Goal: Task Accomplishment & Management: Manage account settings

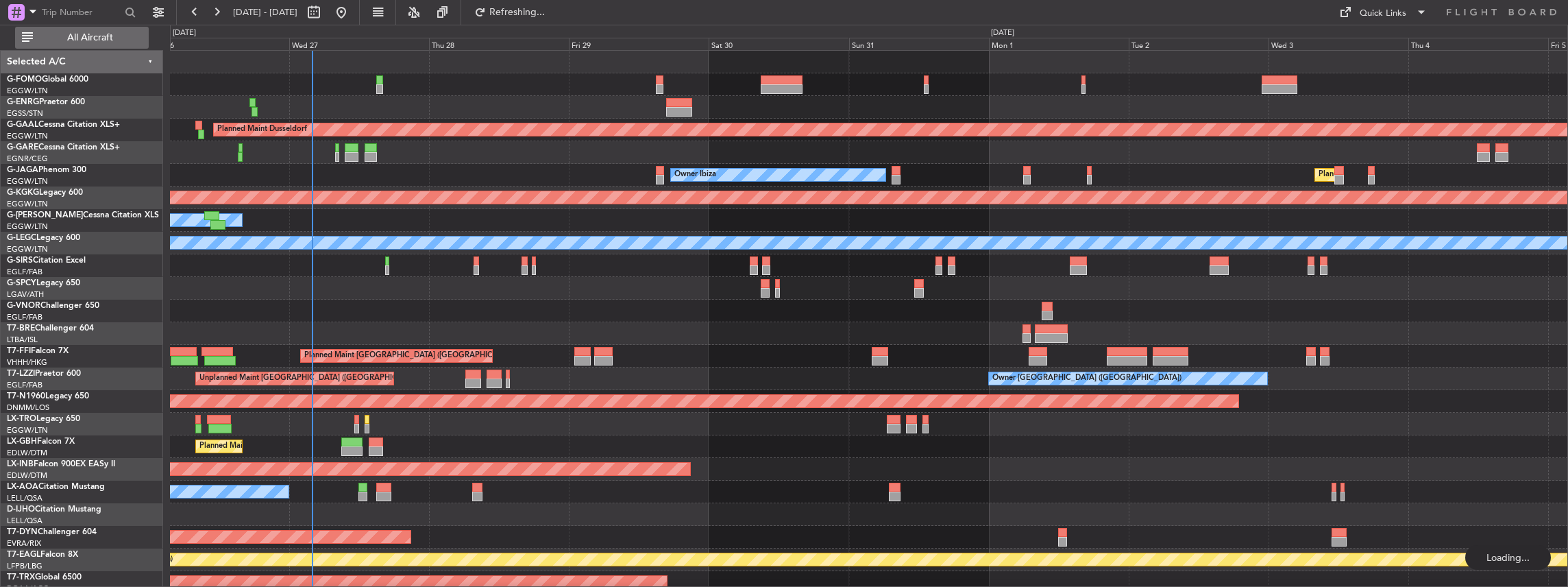
click at [118, 45] on button "All Aircraft" at bounding box center [81, 38] width 133 height 22
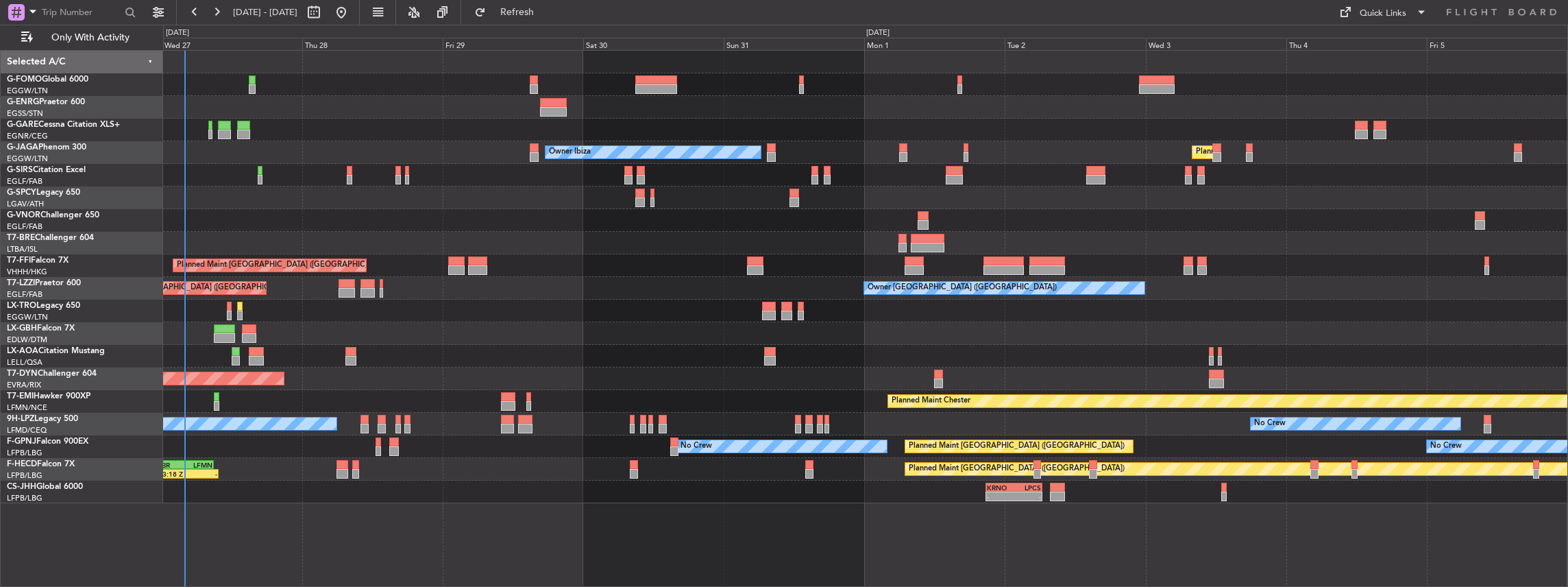
click at [823, 300] on div "Planned Maint [GEOGRAPHIC_DATA] ([GEOGRAPHIC_DATA]) Owner Ibiza No Crew Cannes …" at bounding box center [865, 277] width 1405 height 453
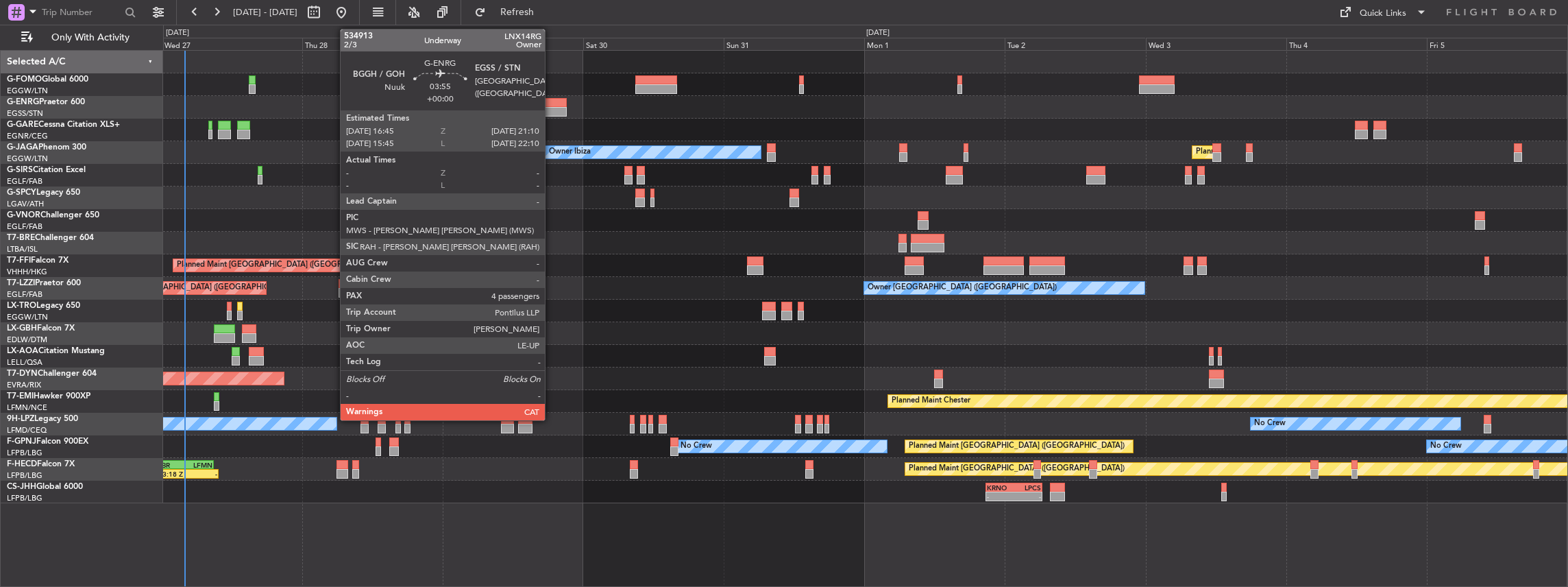
click at [552, 112] on div at bounding box center [553, 112] width 26 height 9
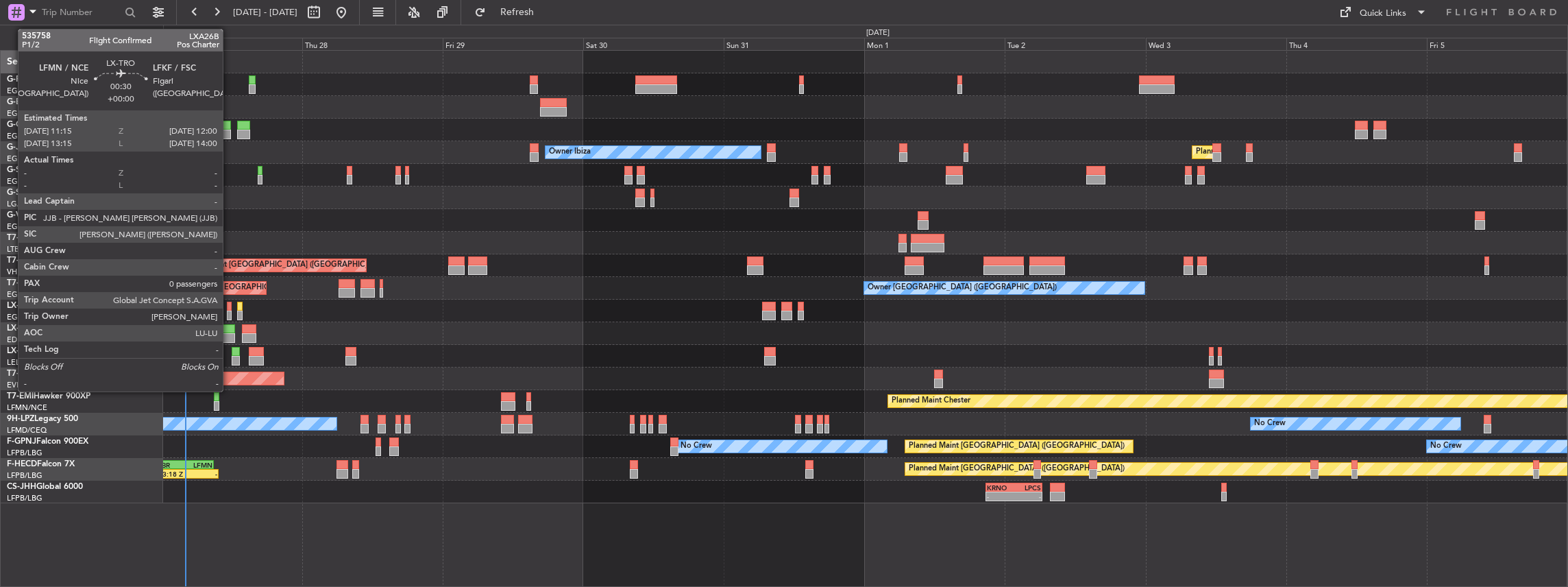
click at [230, 306] on div at bounding box center [230, 306] width 5 height 9
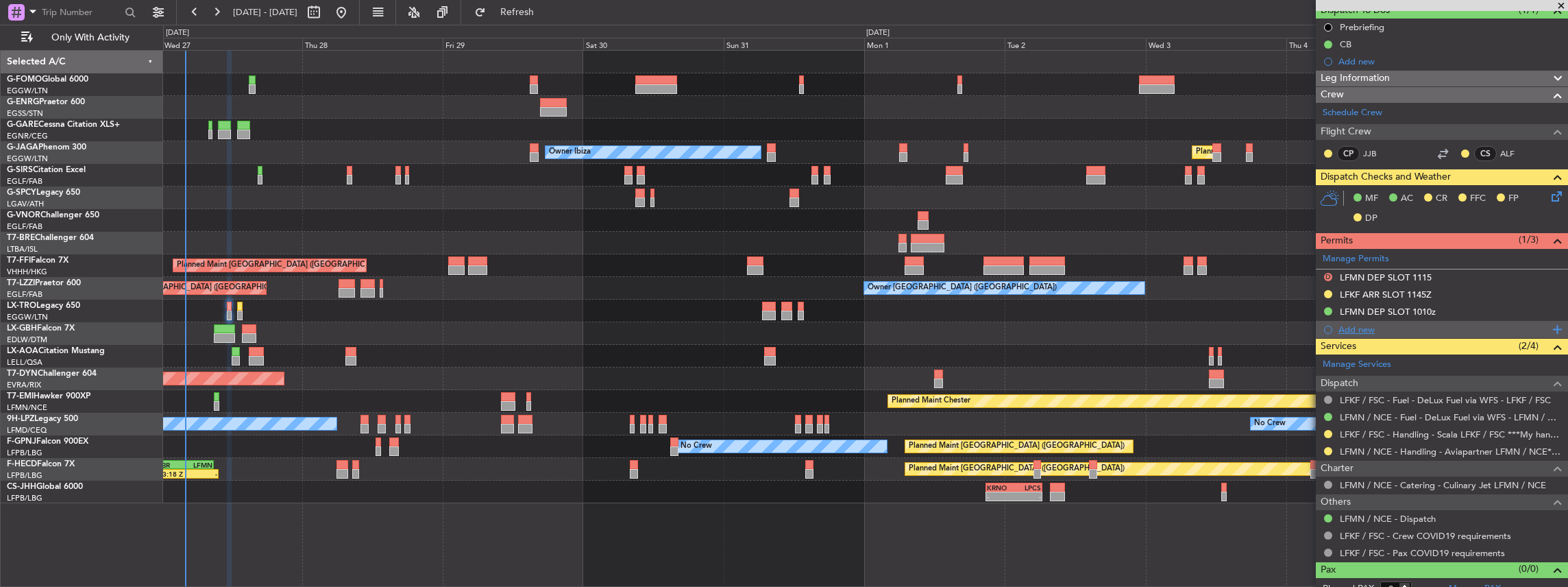
scroll to position [137, 0]
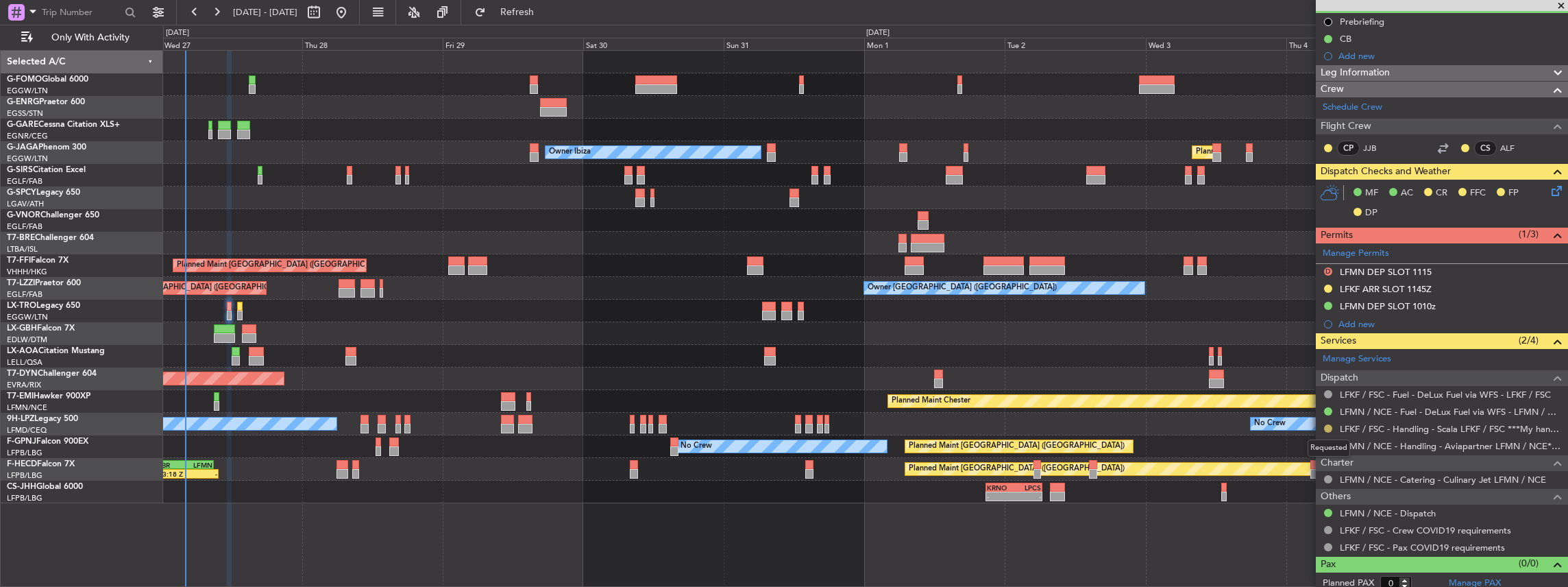
click at [1327, 427] on button at bounding box center [1328, 428] width 8 height 8
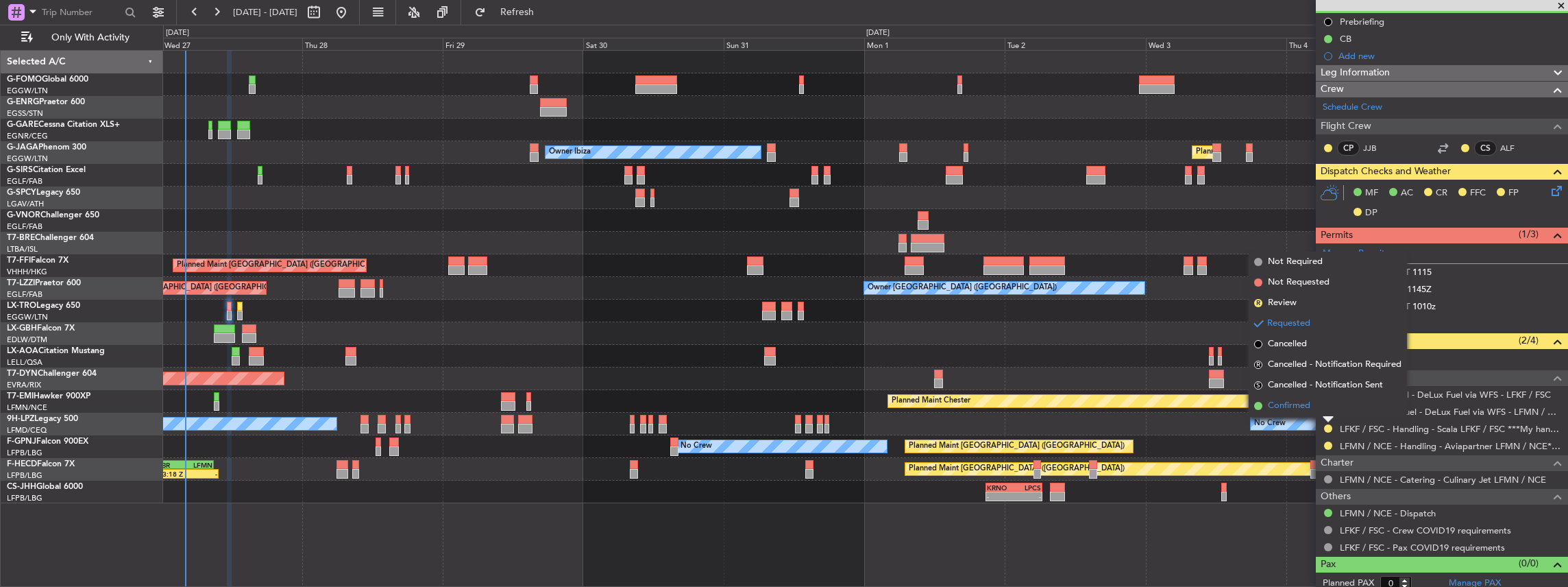
click at [1315, 403] on li "Confirmed" at bounding box center [1327, 406] width 159 height 21
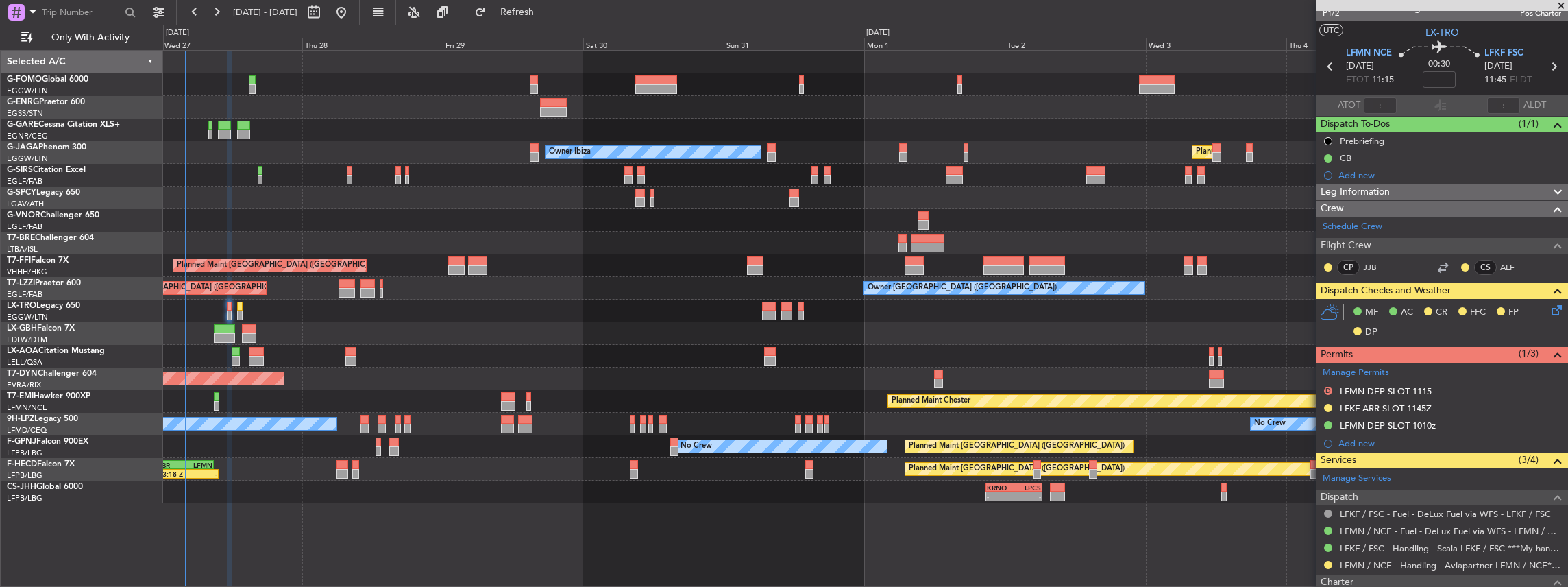
scroll to position [0, 0]
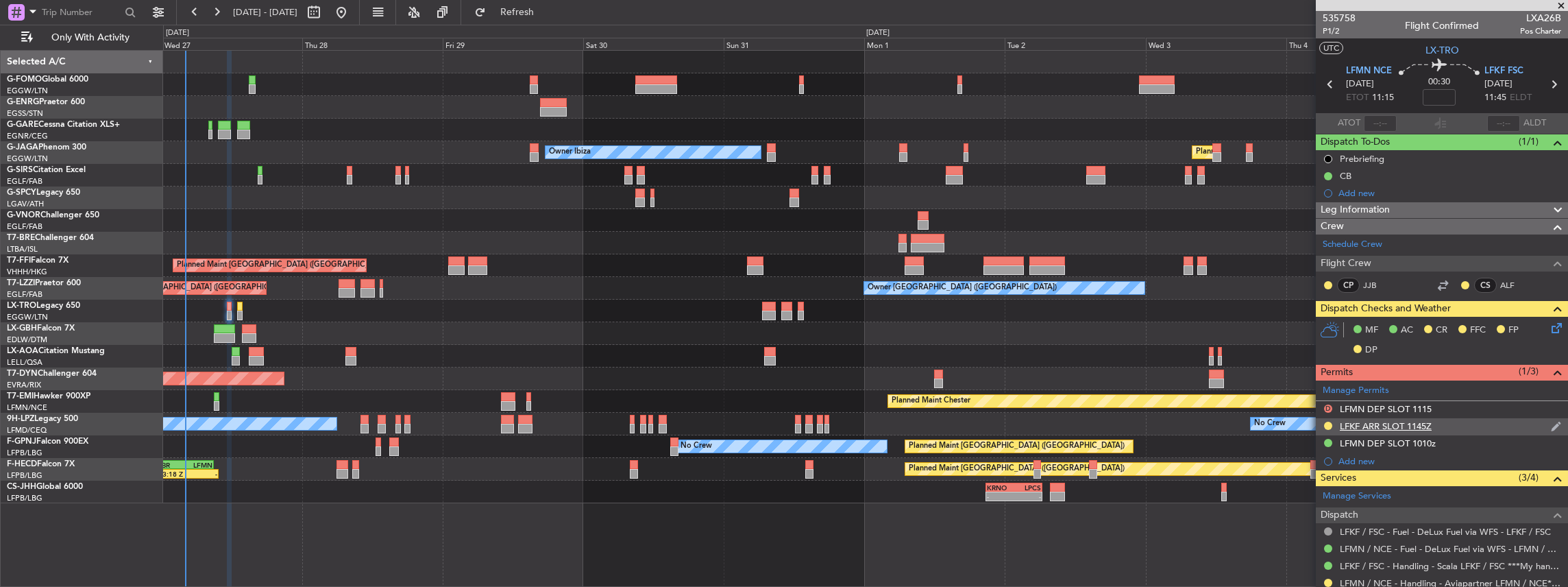
click at [1453, 424] on div "LFKF ARR SLOT 1145Z" at bounding box center [1442, 427] width 252 height 17
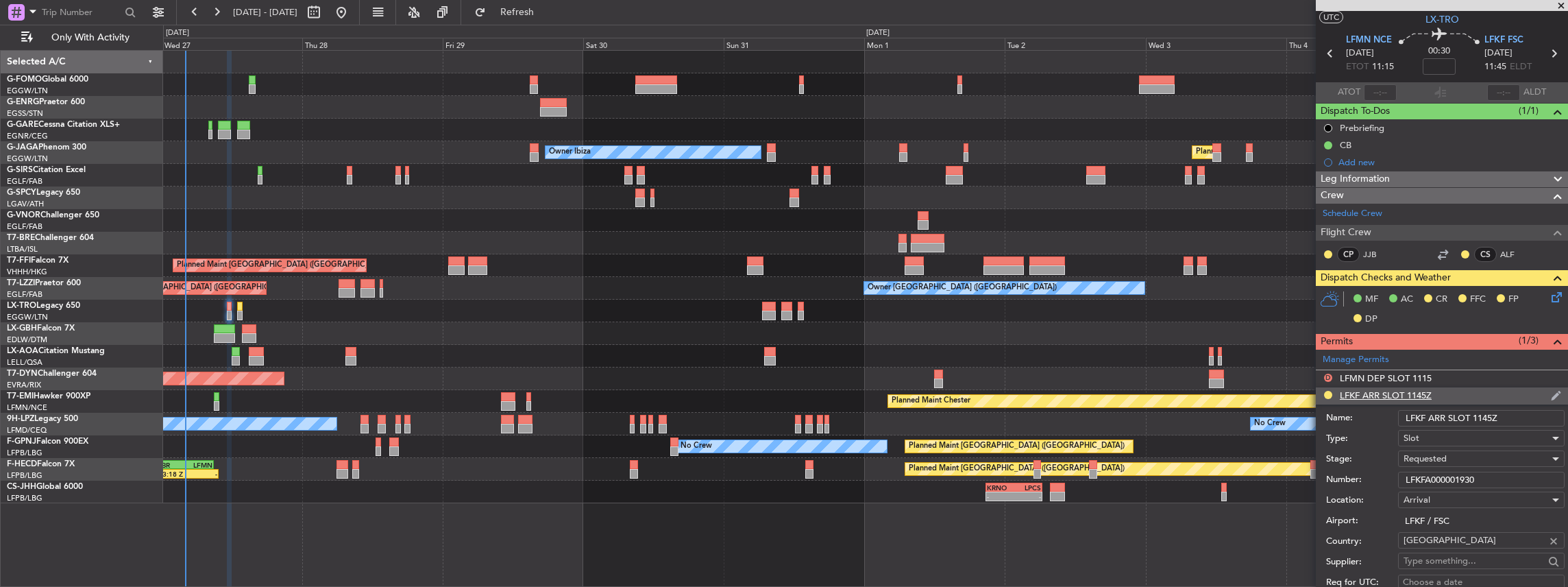
scroll to position [45, 0]
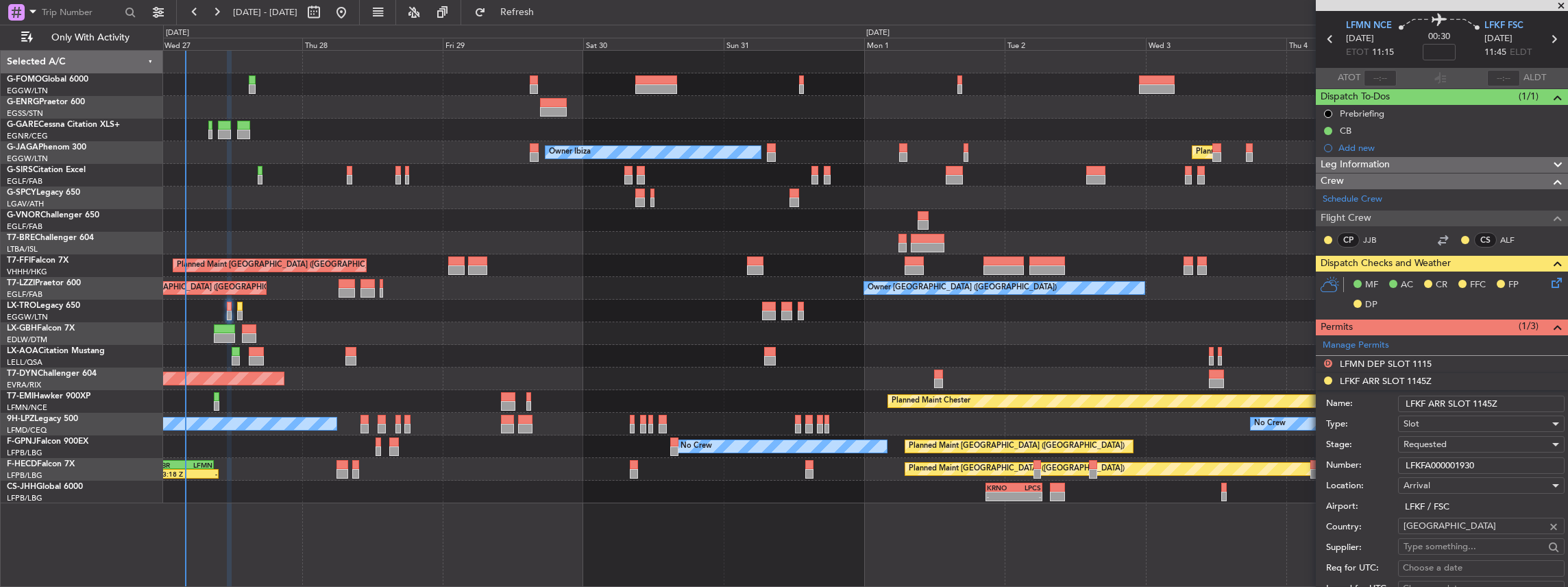
drag, startPoint x: 1491, startPoint y: 400, endPoint x: 1479, endPoint y: 402, distance: 12.2
click at [1479, 402] on input "LFKF ARR SLOT 1145Z" at bounding box center [1481, 403] width 166 height 17
type input "LFKF ARR SLOT 1200Z"
click at [1466, 444] on div "Requested" at bounding box center [1477, 444] width 146 height 21
click at [1435, 549] on span "Received OK" at bounding box center [1479, 552] width 148 height 21
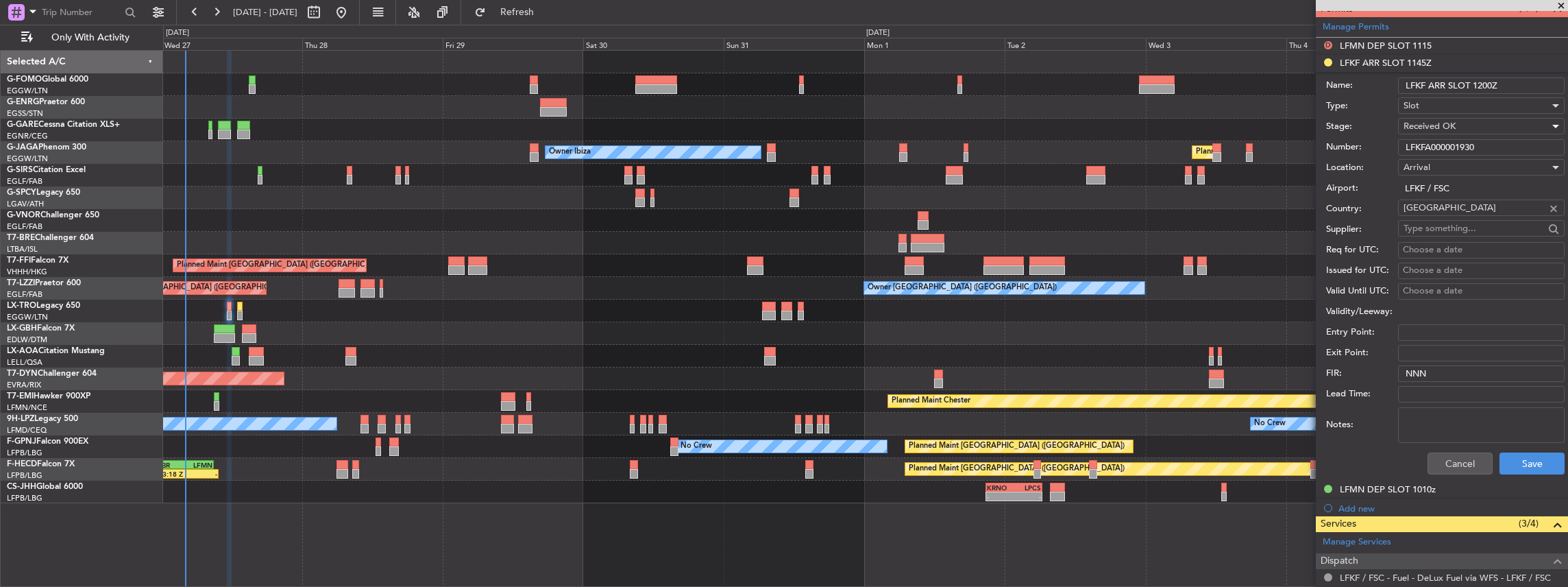
scroll to position [365, 0]
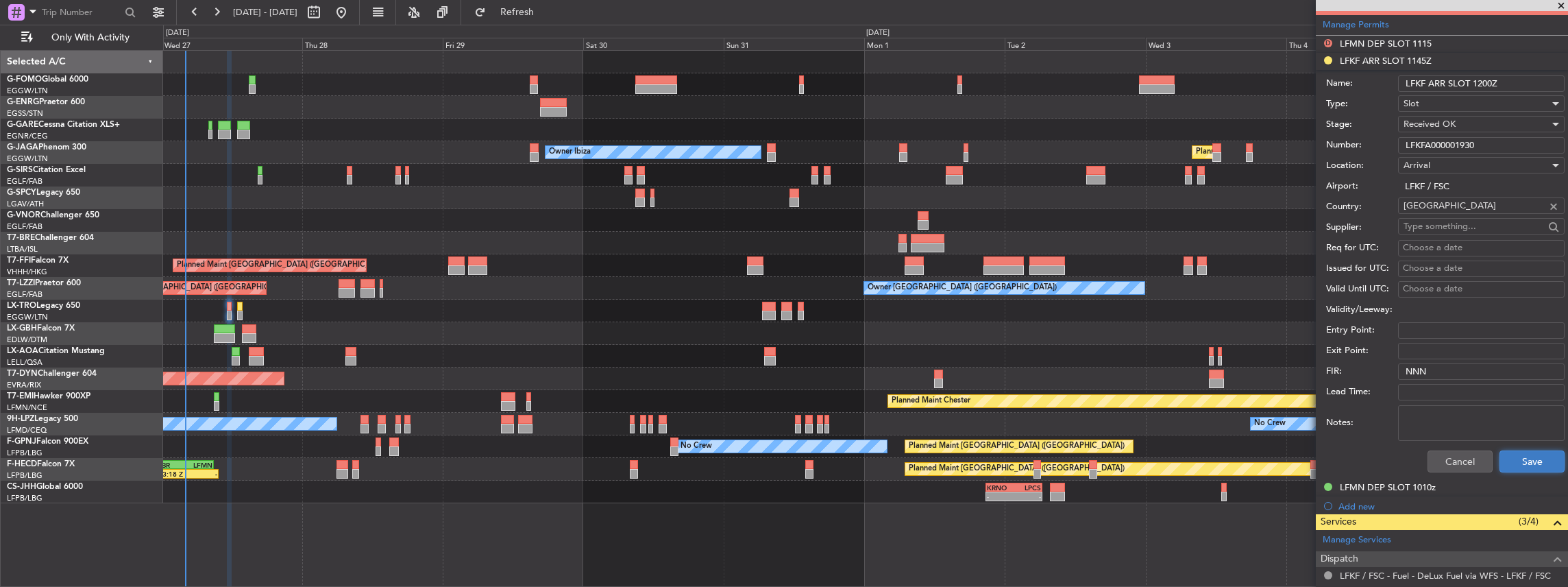
click at [1525, 457] on button "Save" at bounding box center [1532, 462] width 65 height 22
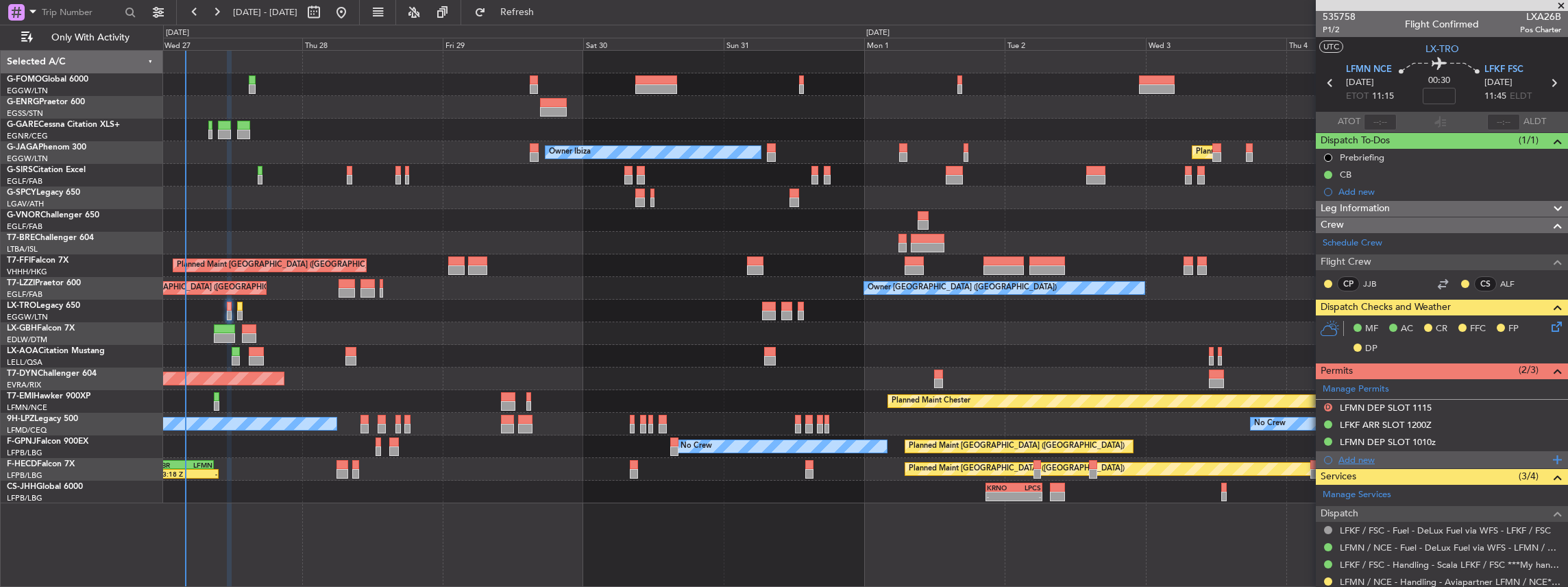
scroll to position [0, 0]
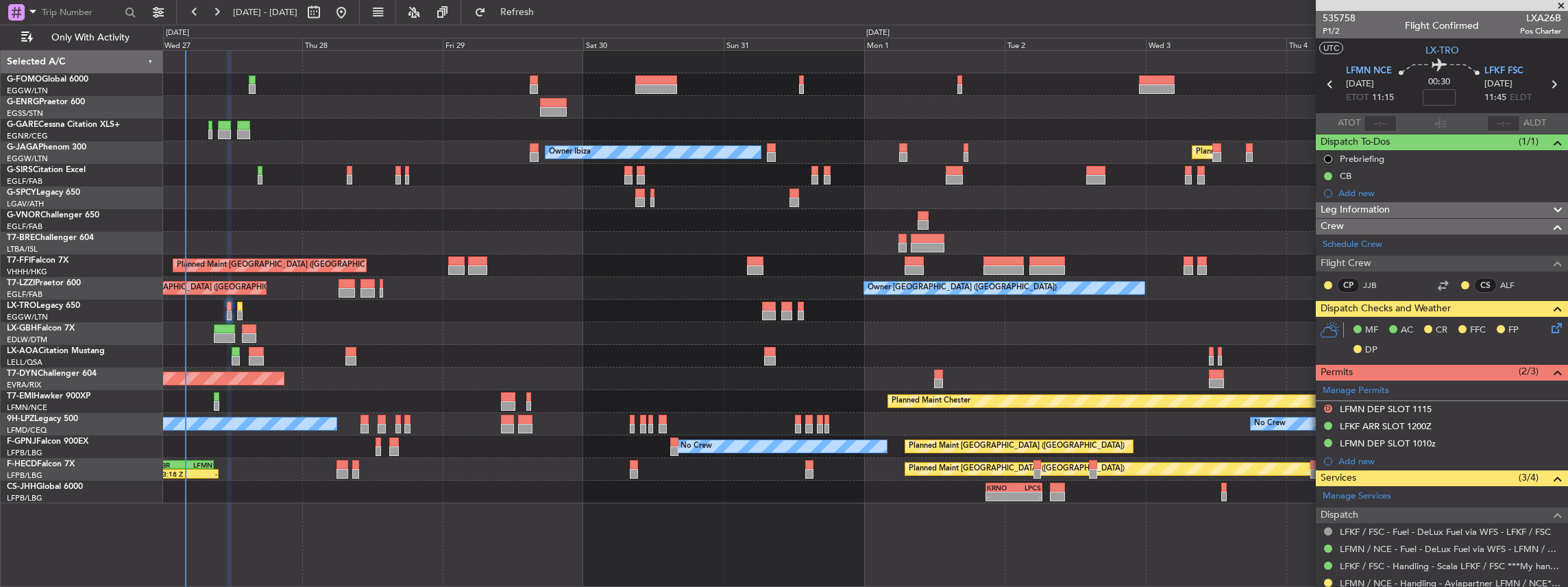
click at [1550, 81] on icon at bounding box center [1554, 84] width 18 height 18
type input "+00:05"
type input "8"
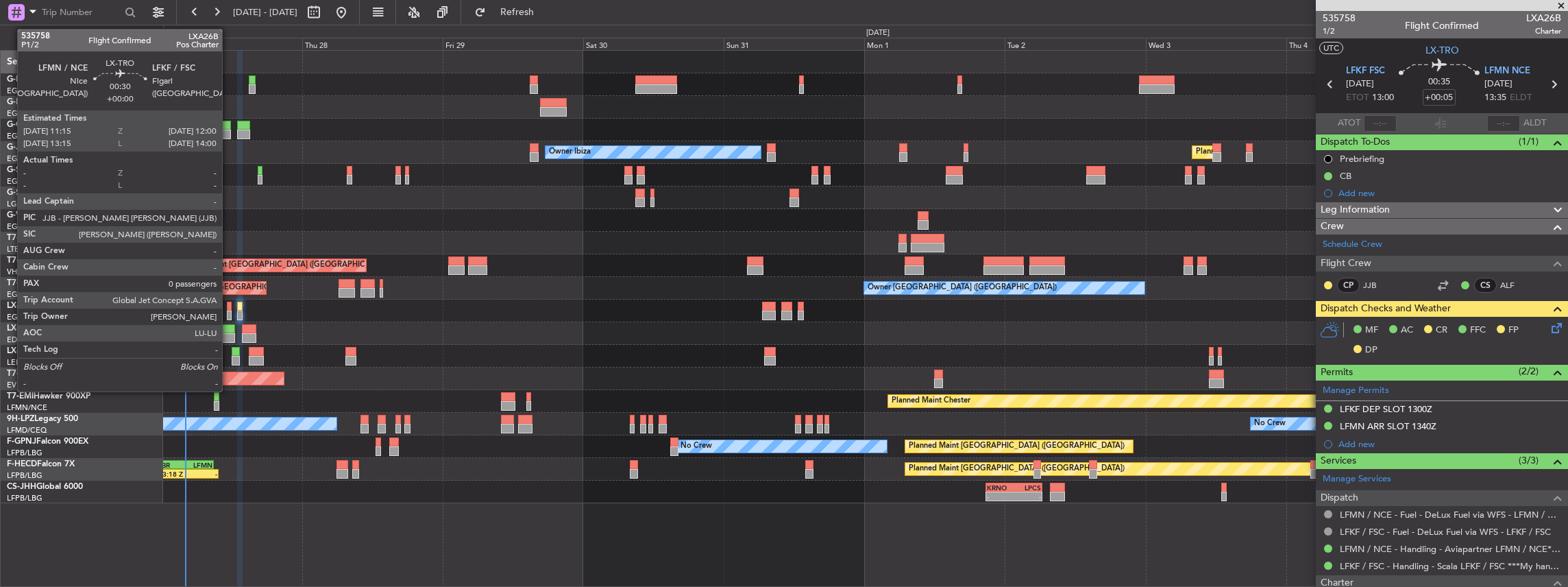
click at [229, 312] on div at bounding box center [230, 316] width 5 height 9
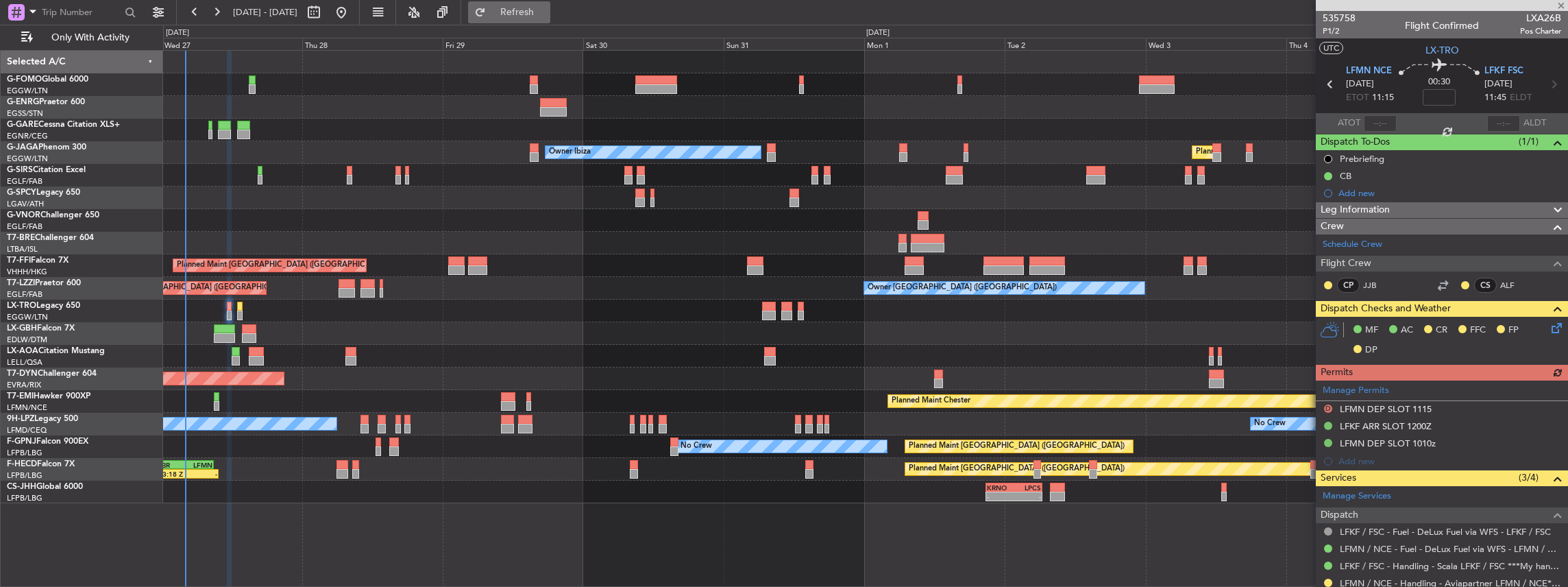
click at [547, 10] on span "Refresh" at bounding box center [517, 13] width 58 height 9
click at [555, 385] on div "Owner Ibiza Planned Maint [GEOGRAPHIC_DATA] ([GEOGRAPHIC_DATA]) No Crew Cannes …" at bounding box center [865, 277] width 1405 height 453
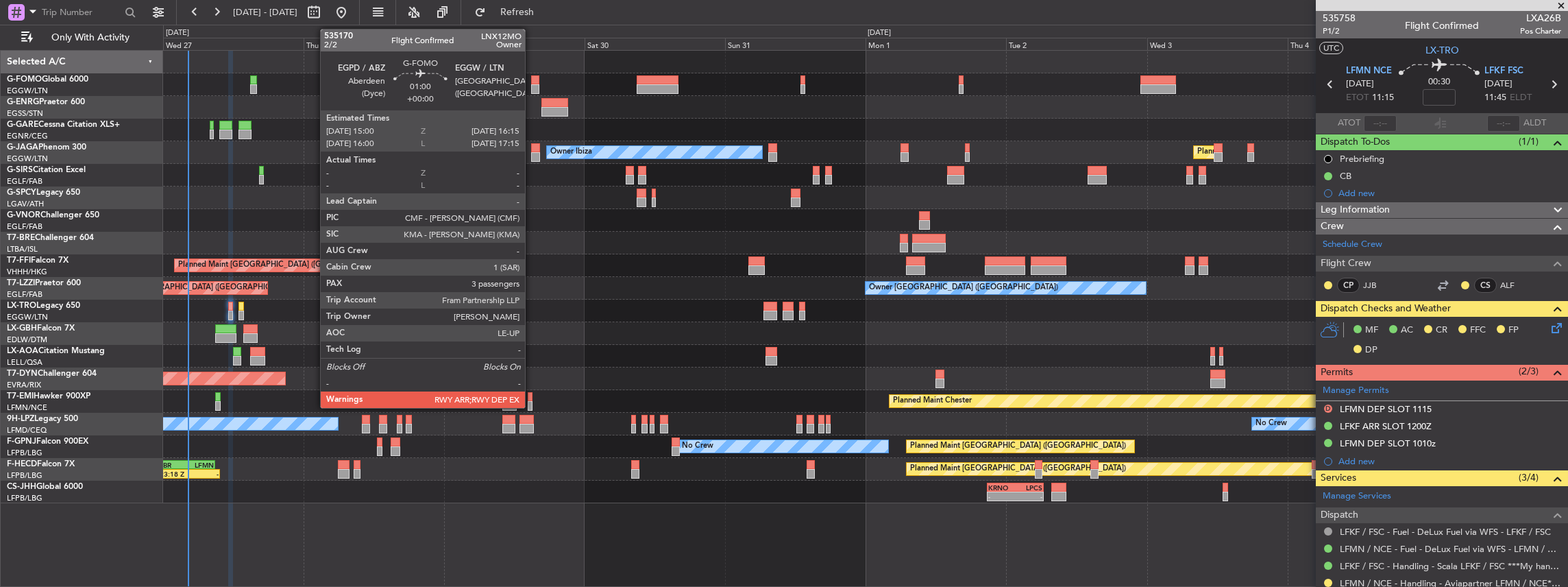
click at [532, 86] on div at bounding box center [535, 89] width 8 height 9
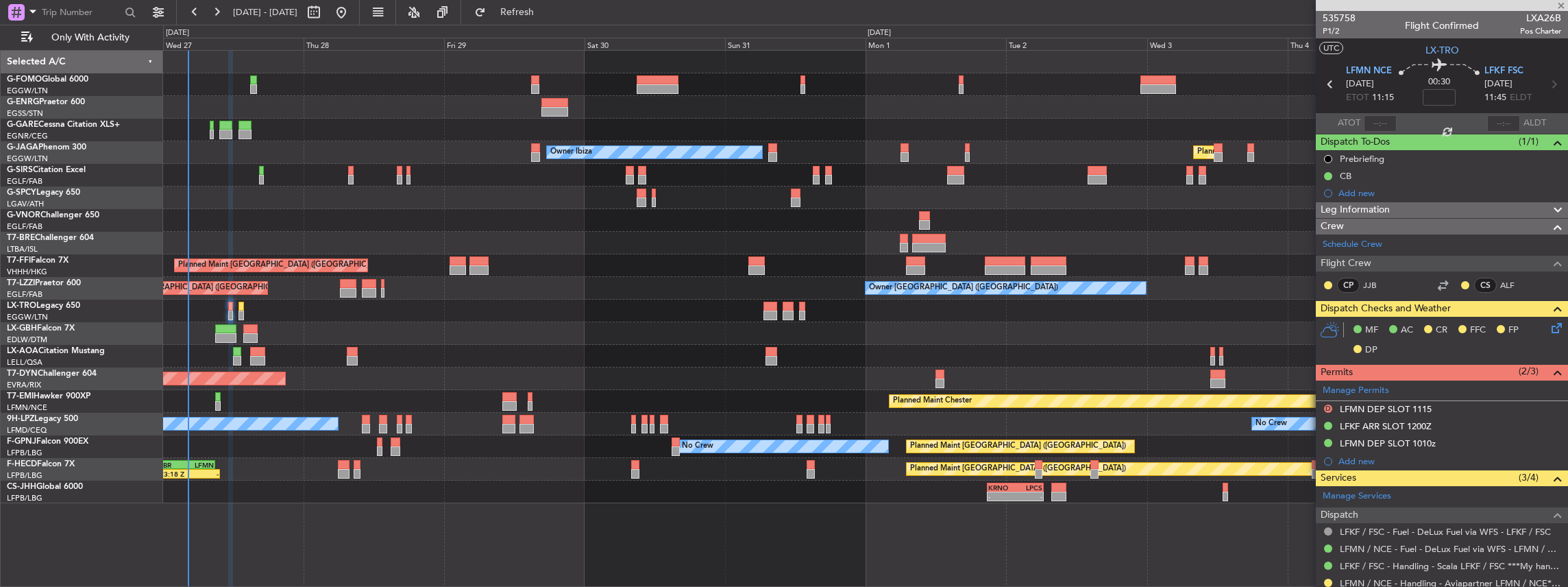
type input "3"
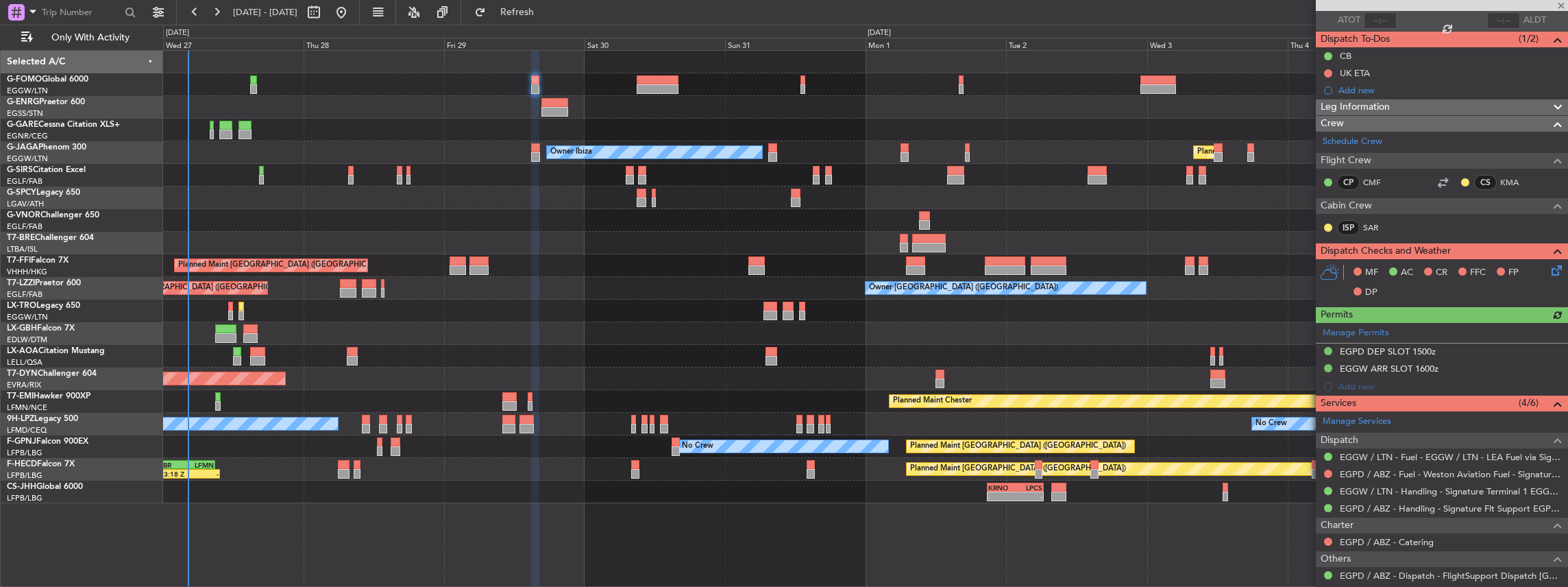
scroll to position [182, 0]
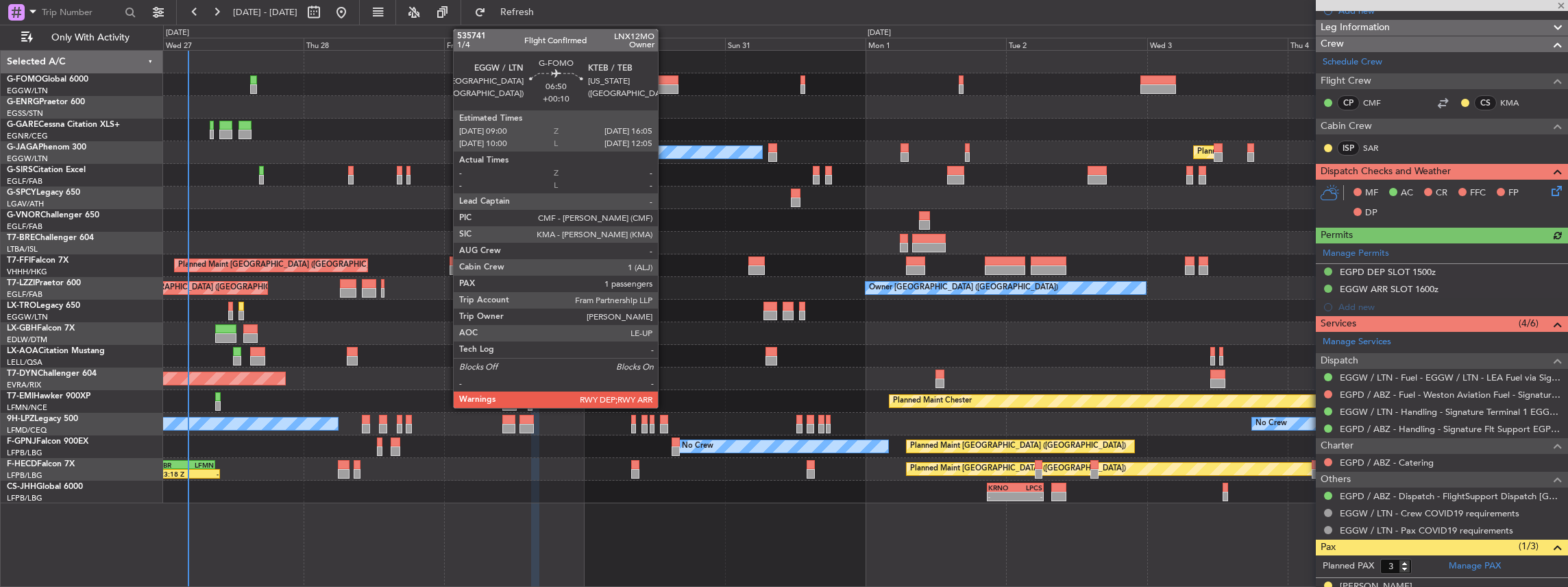
click at [665, 87] on div at bounding box center [657, 89] width 42 height 9
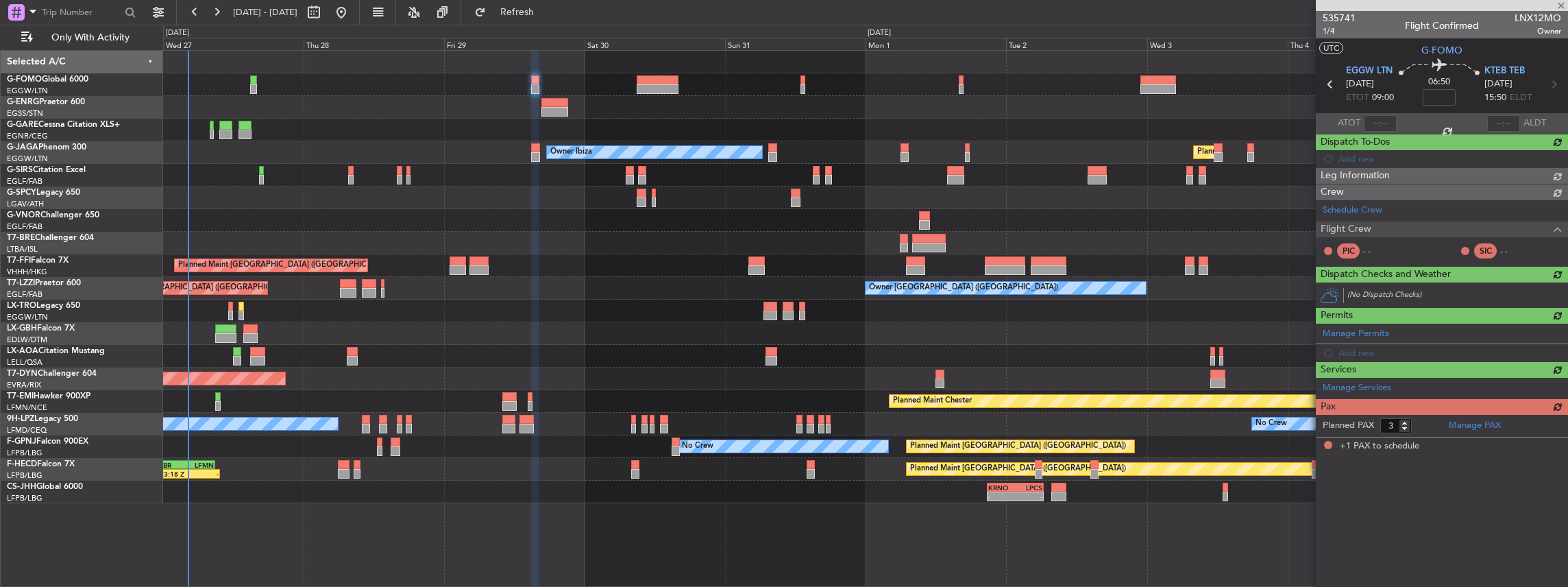
type input "+00:10"
type input "1"
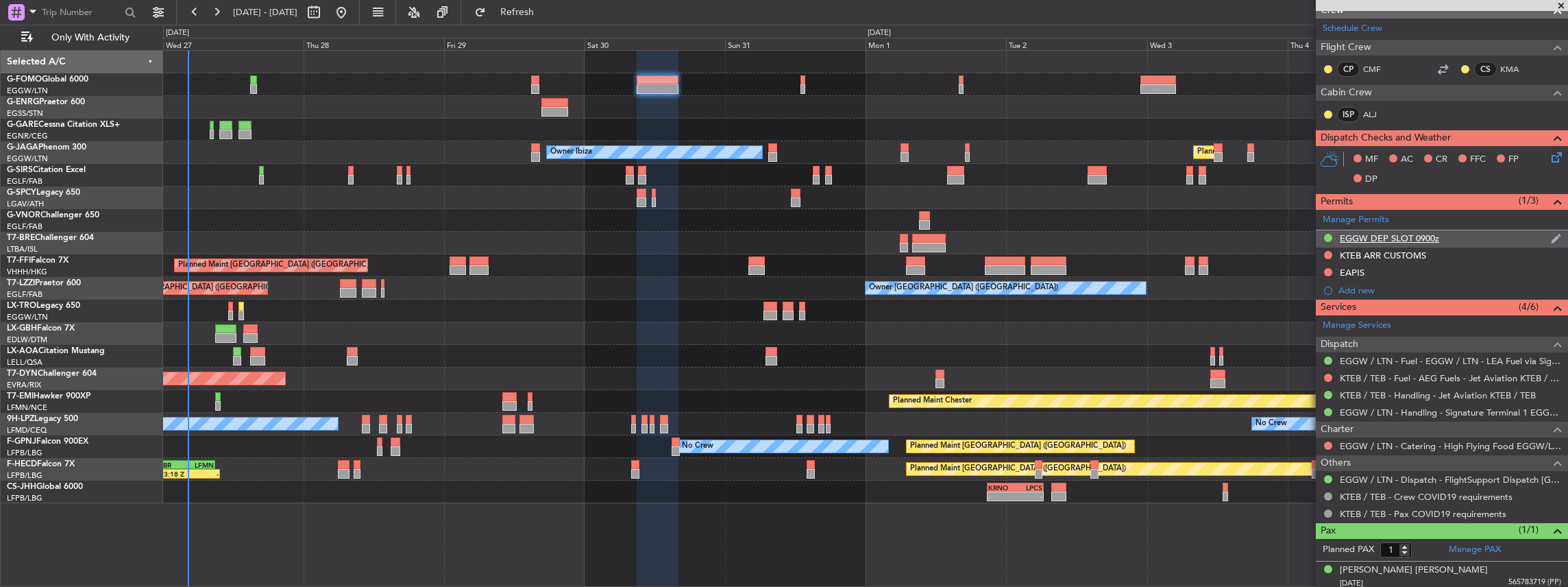
scroll to position [217, 0]
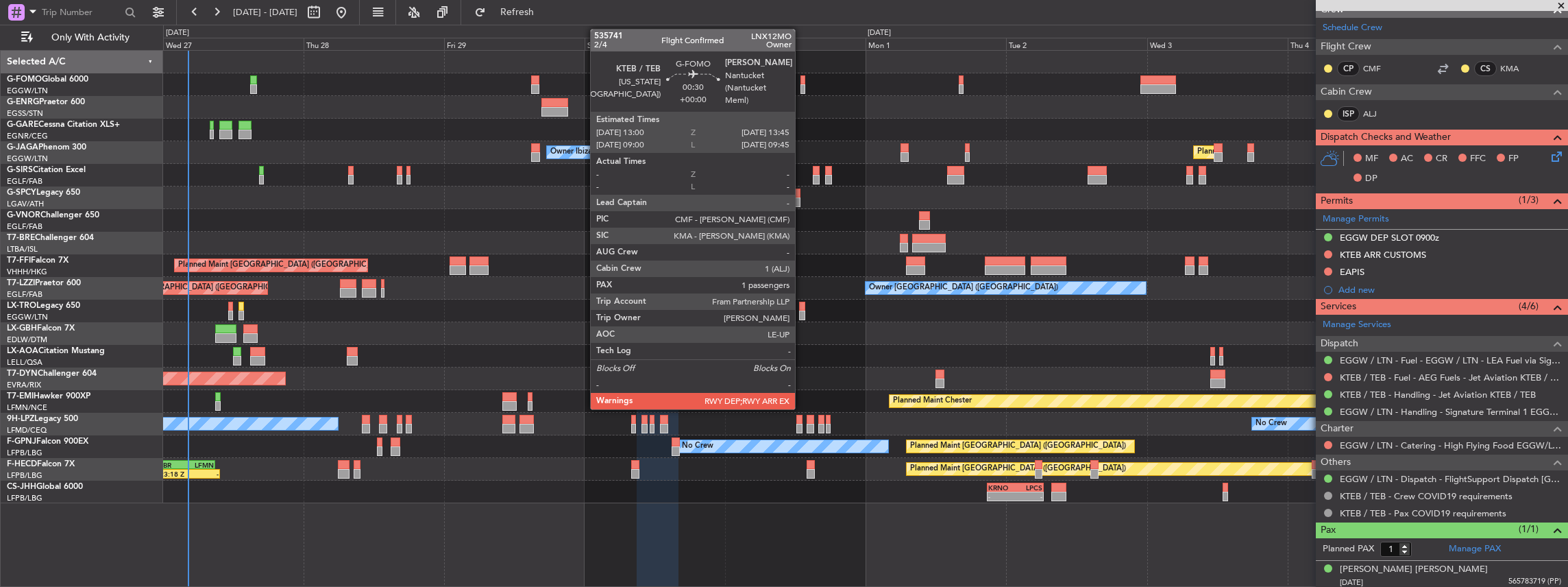
click at [802, 86] on div at bounding box center [803, 89] width 5 height 9
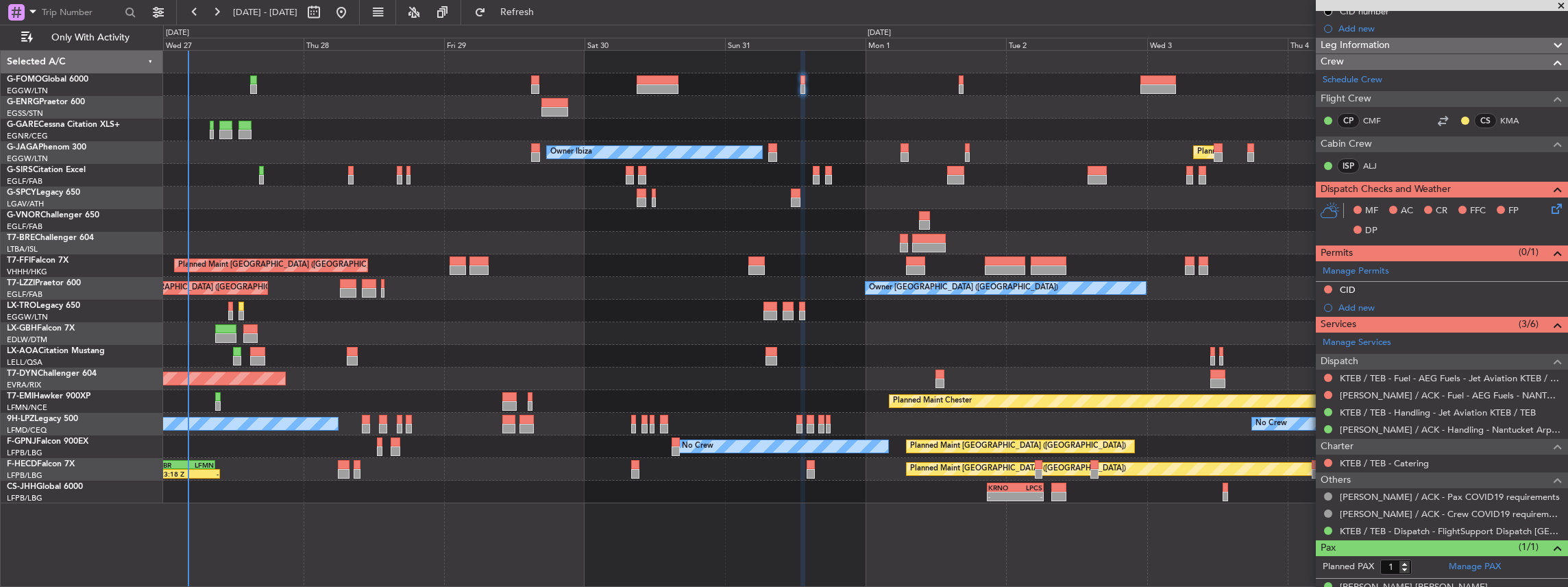
scroll to position [182, 0]
click at [964, 85] on div at bounding box center [865, 84] width 1405 height 23
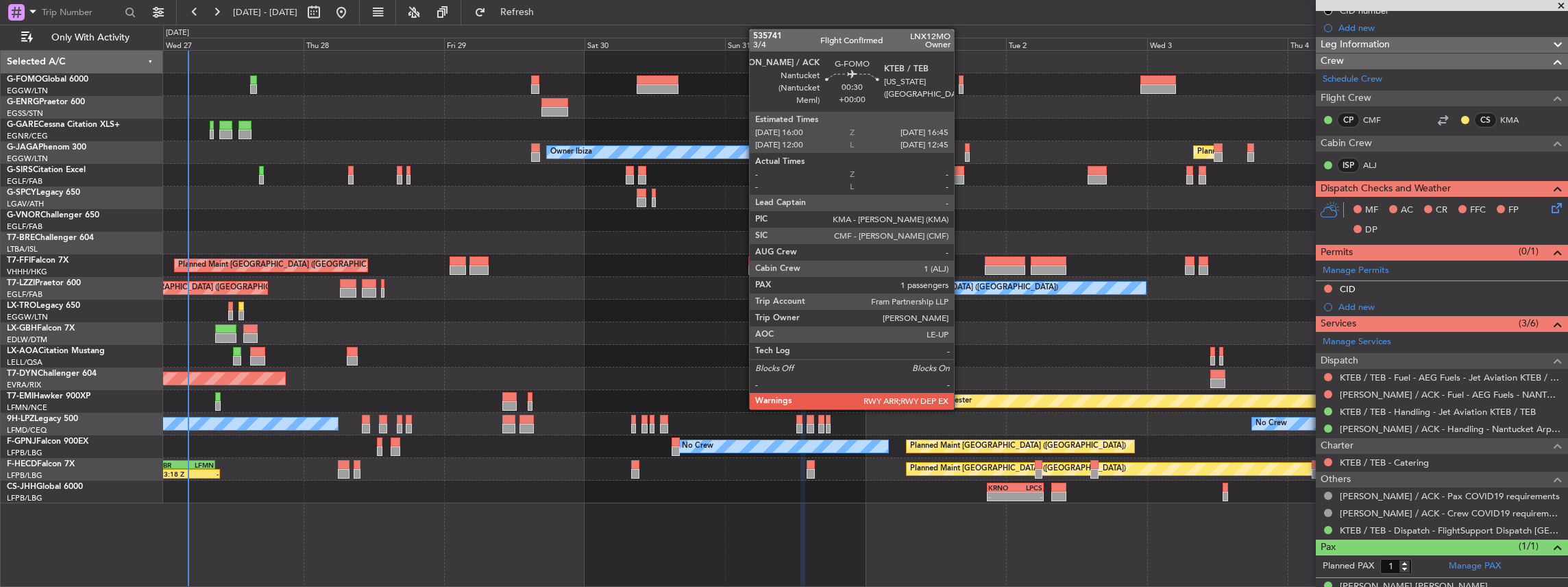
click at [961, 85] on div at bounding box center [961, 89] width 5 height 9
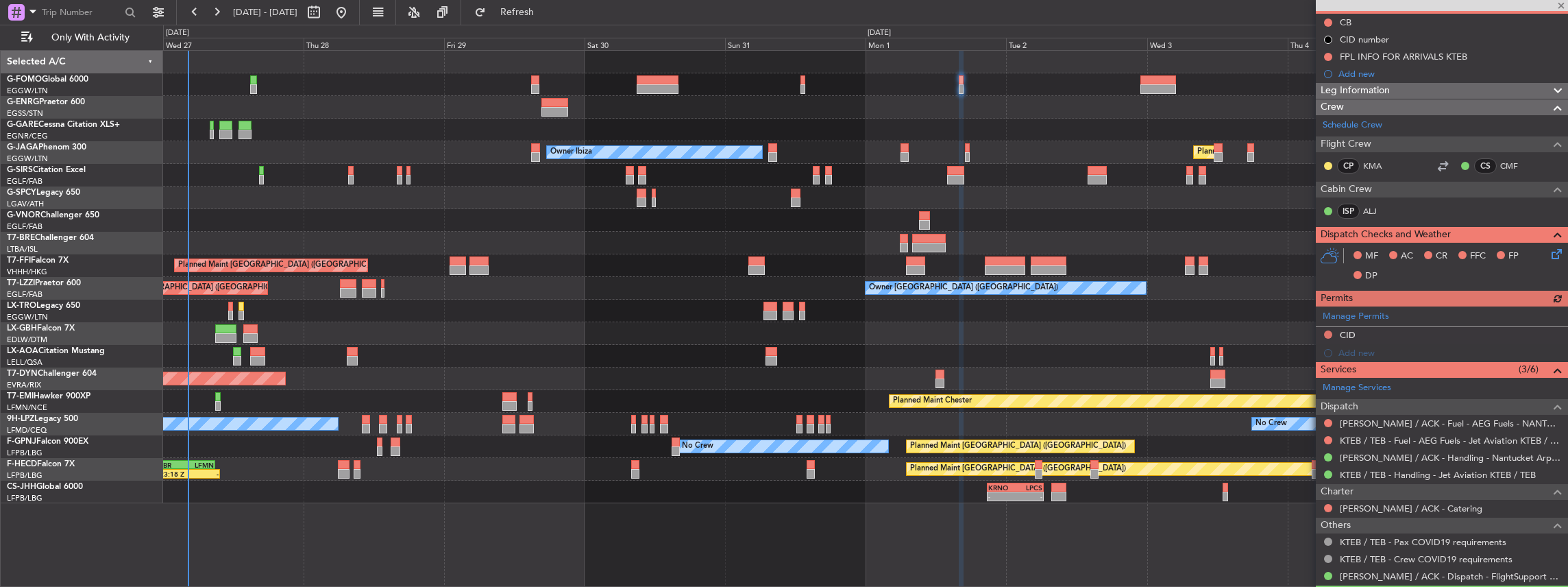
scroll to position [137, 0]
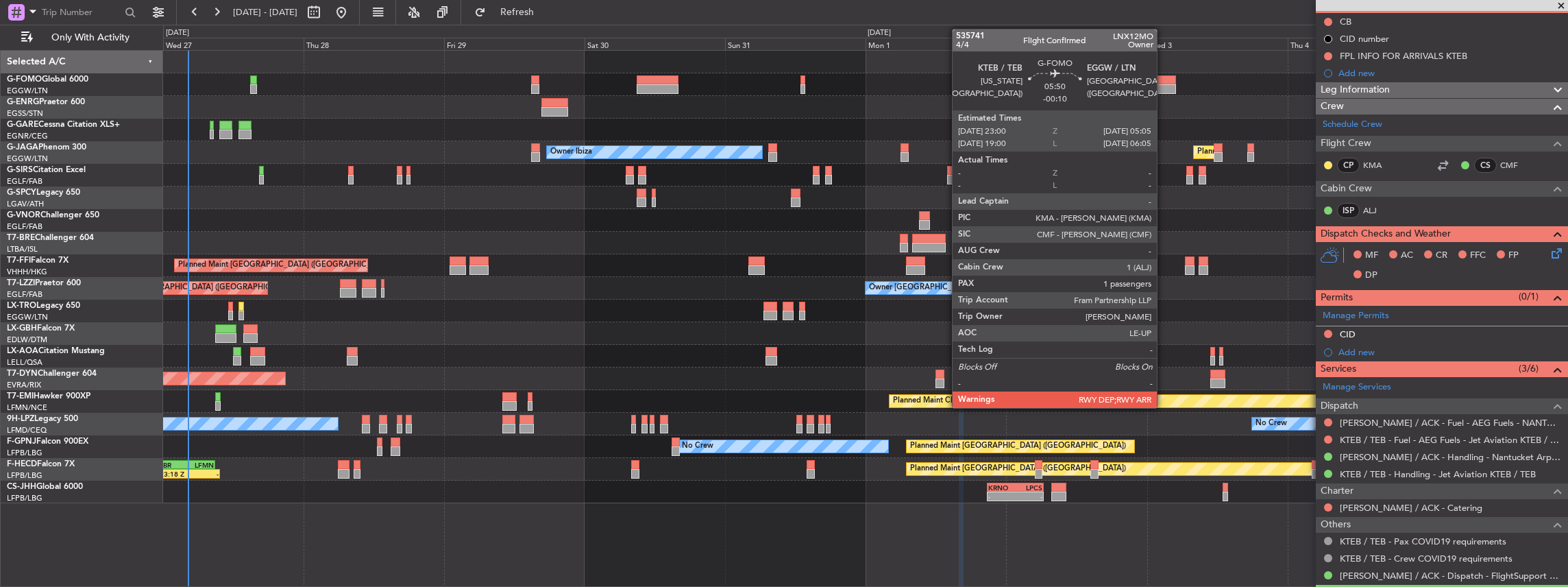
click at [1163, 78] on div at bounding box center [1158, 80] width 35 height 9
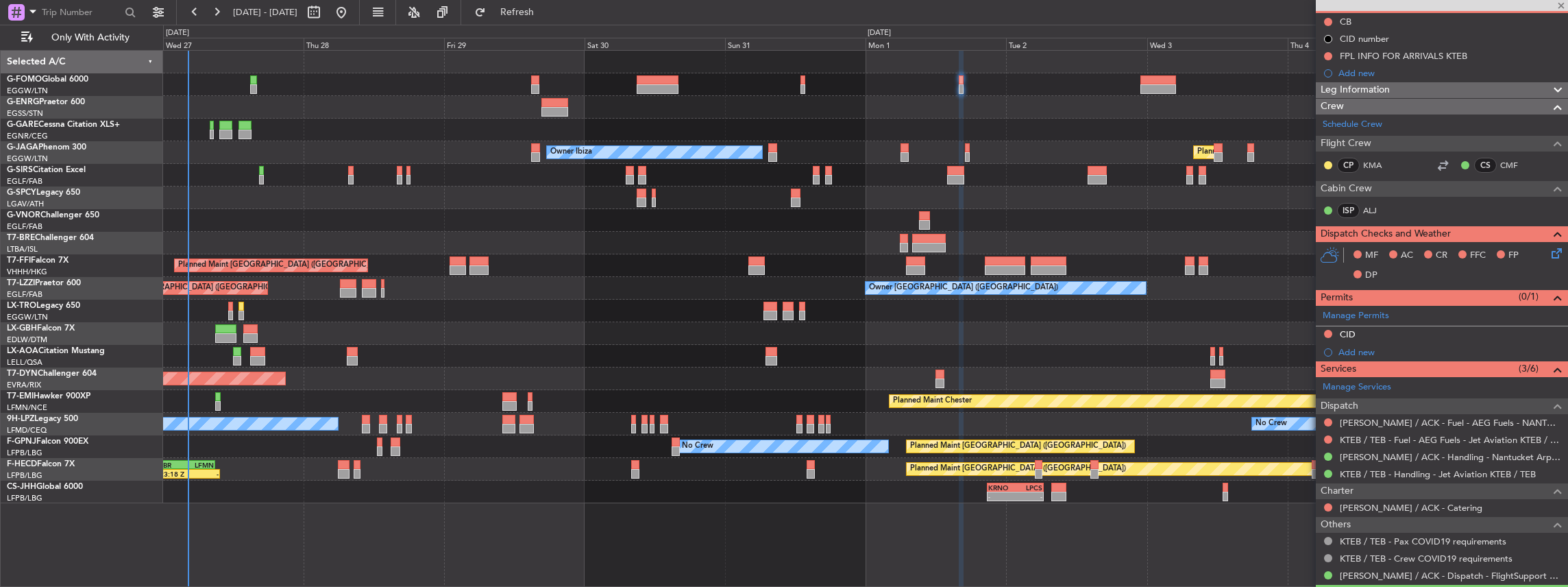
type input "-00:10"
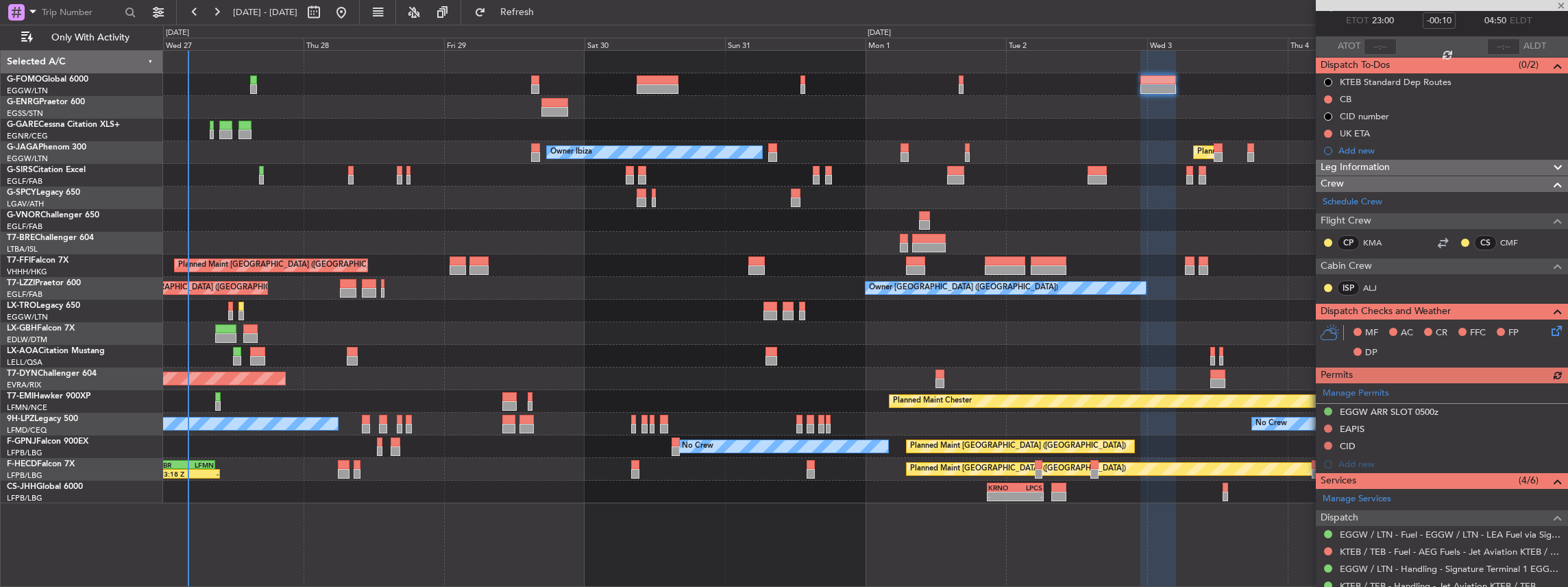
scroll to position [182, 0]
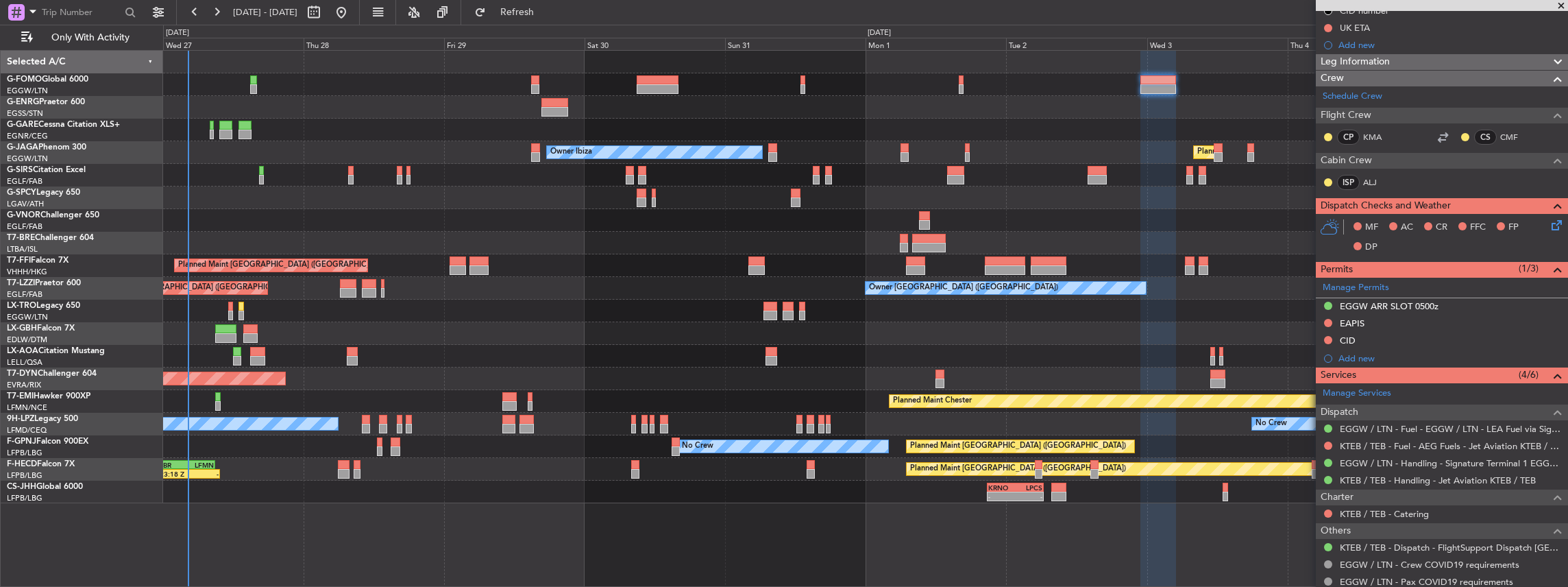
click at [568, 106] on div at bounding box center [865, 107] width 1405 height 23
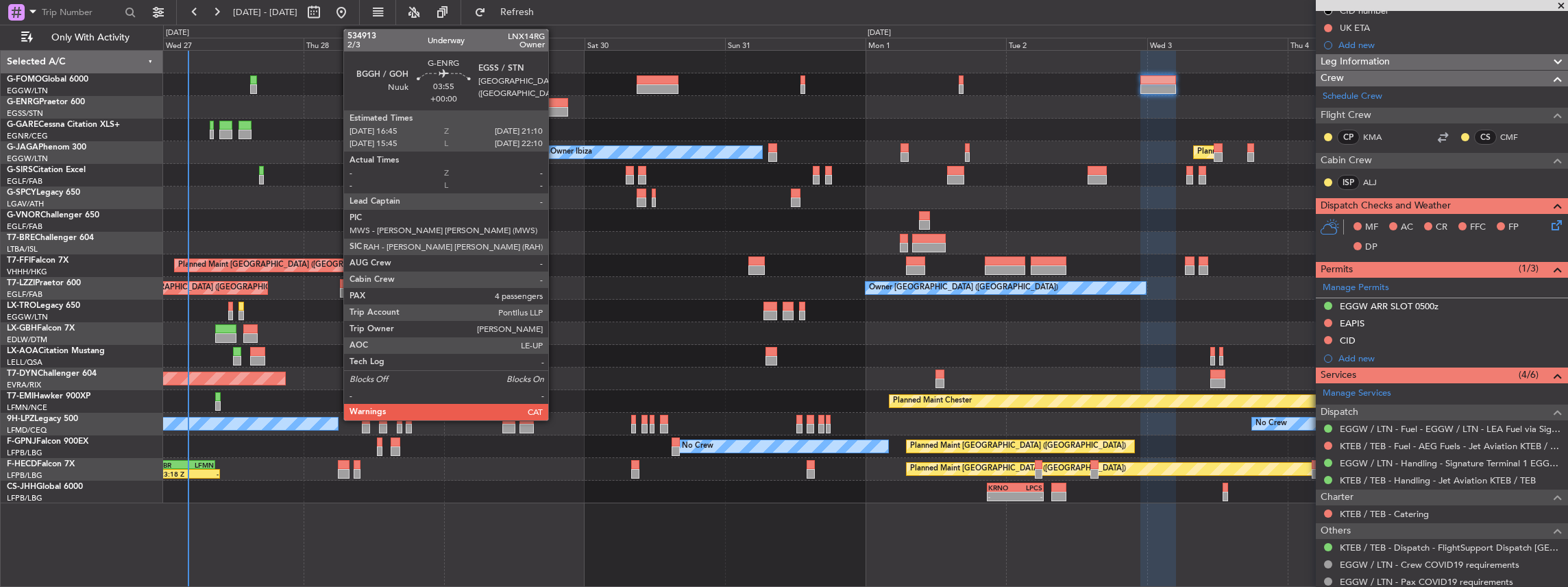
click at [555, 106] on div at bounding box center [554, 103] width 26 height 9
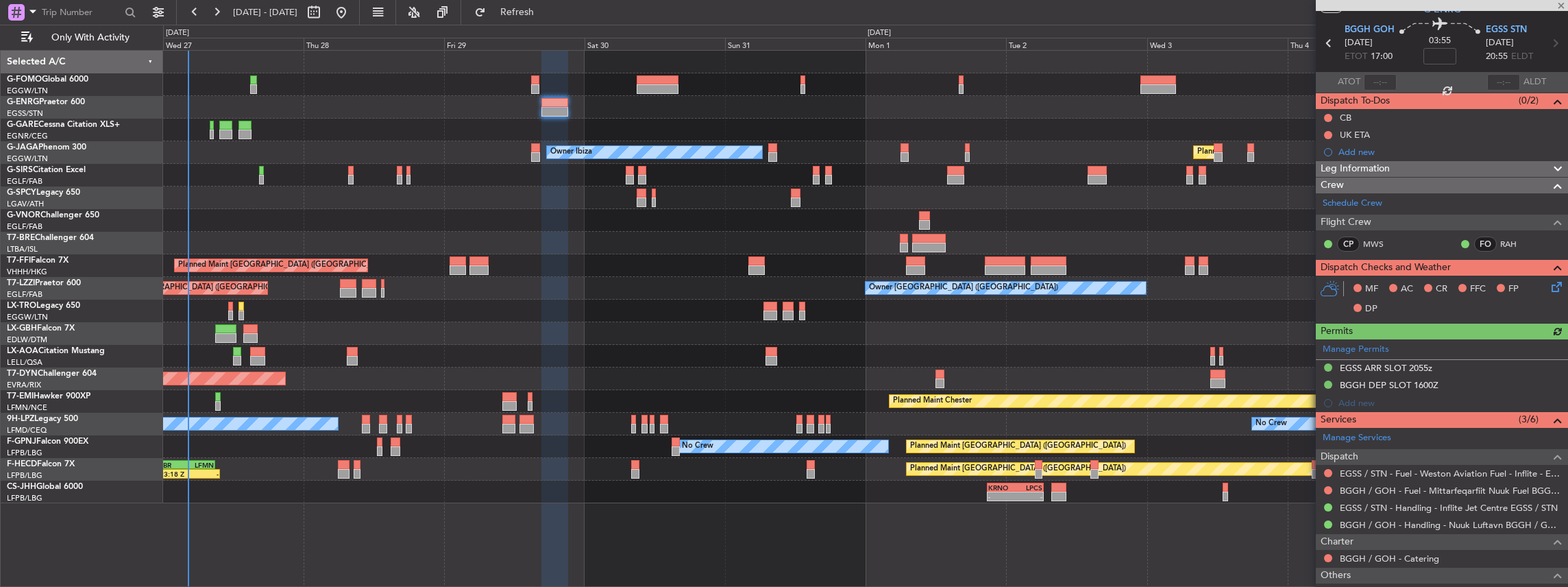
scroll to position [92, 0]
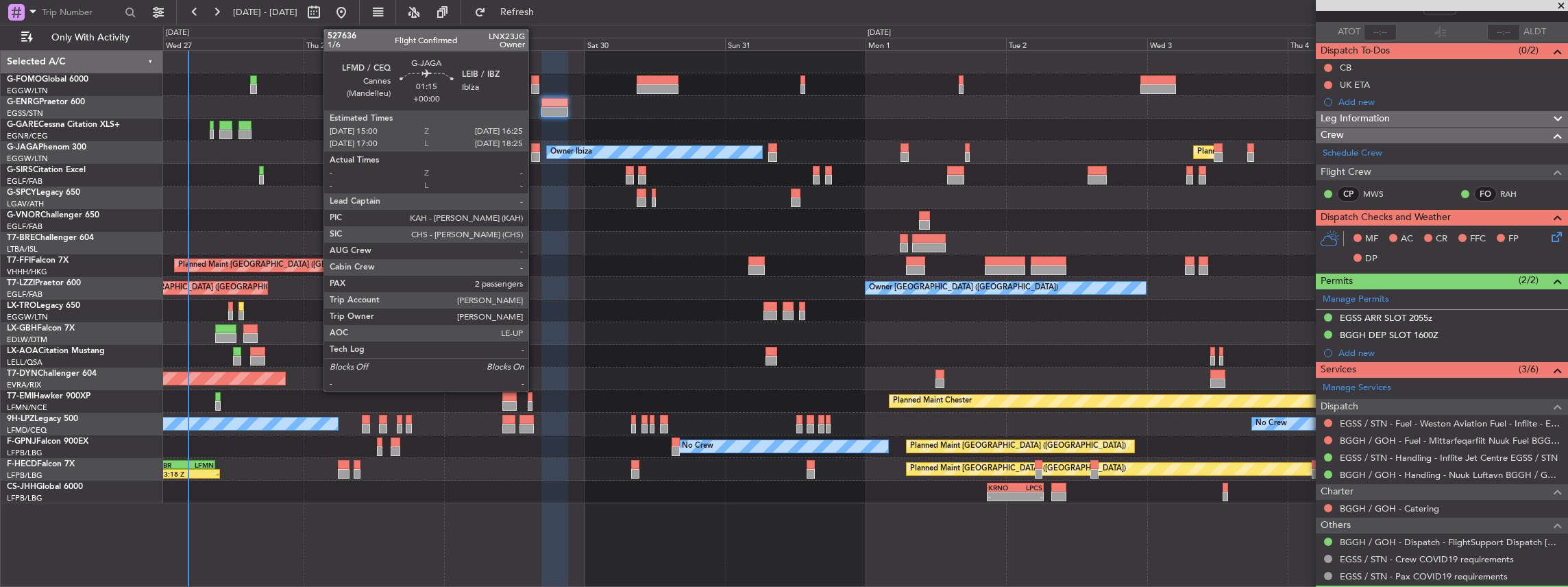
click at [536, 153] on div at bounding box center [535, 157] width 9 height 9
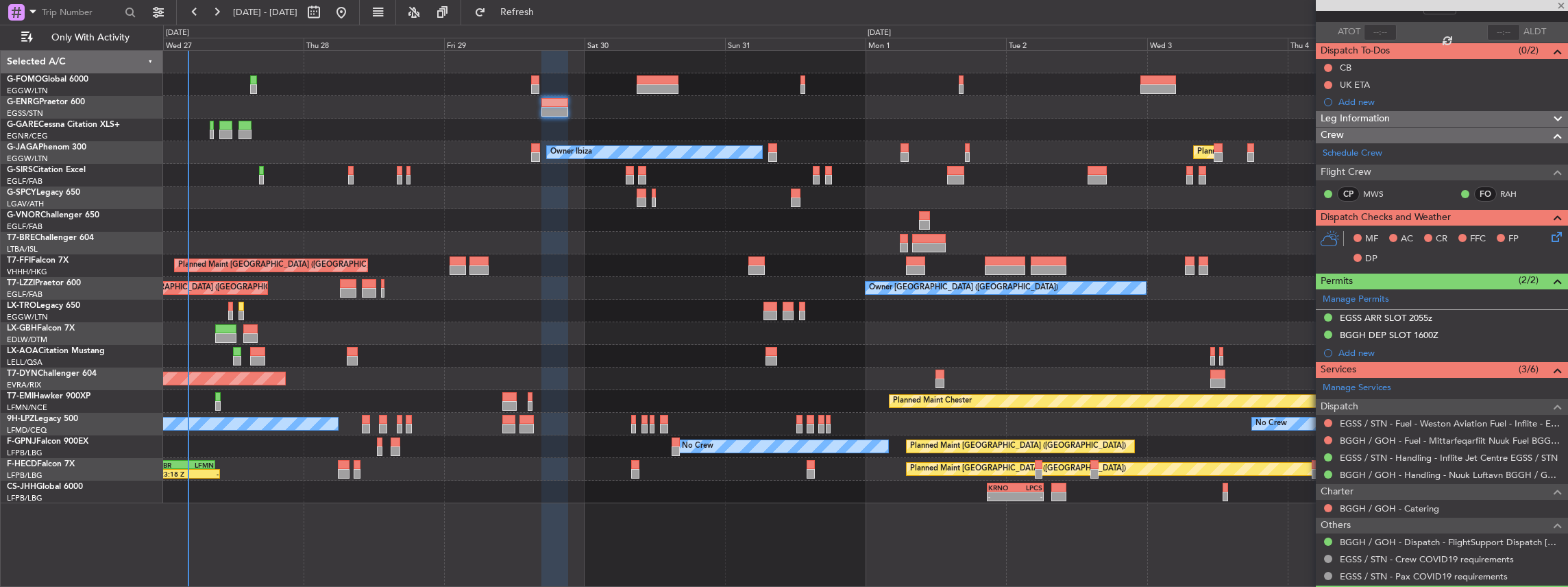
type input "2"
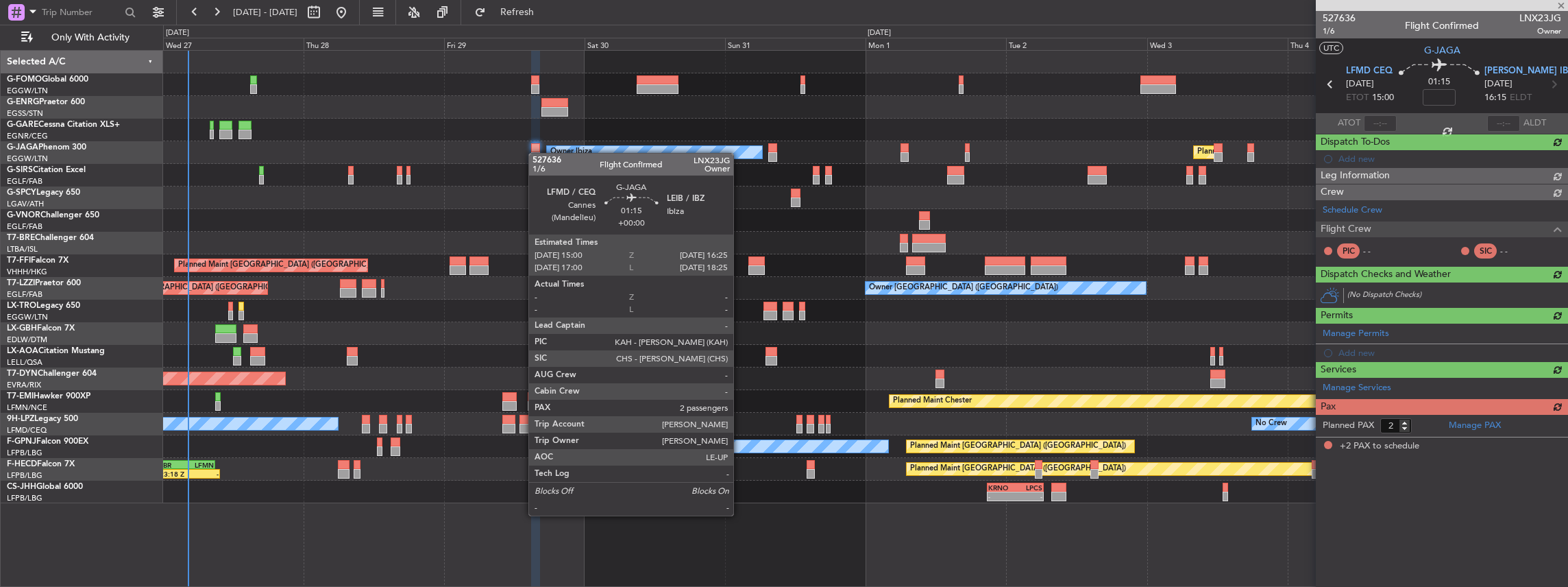
scroll to position [0, 0]
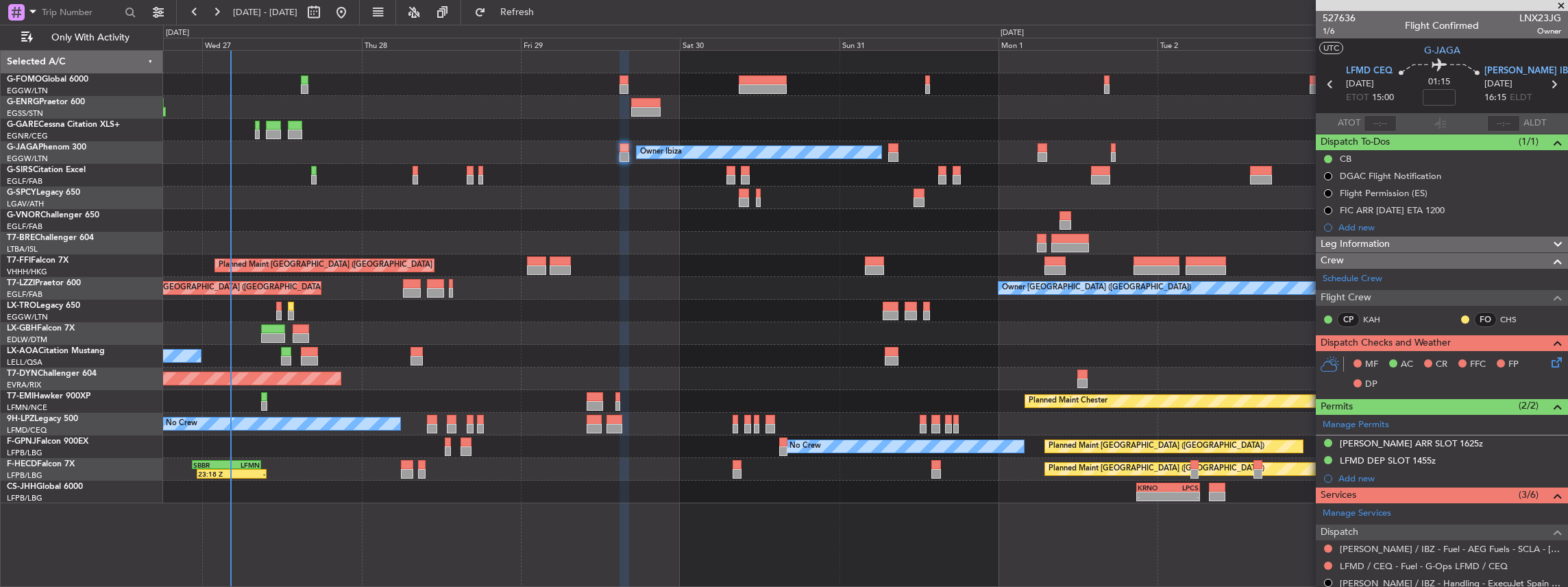
click at [791, 349] on div "Owner Ibiza Planned Maint [GEOGRAPHIC_DATA] ([GEOGRAPHIC_DATA]) No Crew Cannes …" at bounding box center [865, 277] width 1405 height 453
type input "+00:05"
click at [1031, 498] on div "- - KRNO 20:50 Z LPCS 06:25 Z 09:30 Z 20:55 Z EGGW 09:00 Z KRNO 20:05 Z" at bounding box center [865, 492] width 1405 height 23
click at [1058, 527] on div "Owner Ibiza Planned Maint [GEOGRAPHIC_DATA] ([GEOGRAPHIC_DATA]) No Crew Cannes …" at bounding box center [866, 318] width 1406 height 537
